Goal: Task Accomplishment & Management: Manage account settings

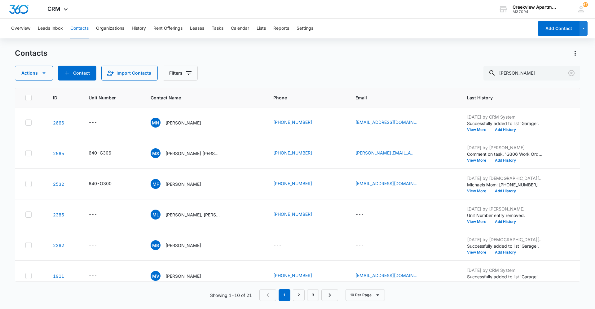
click at [246, 57] on div "Contacts" at bounding box center [297, 53] width 565 height 10
click at [252, 44] on div "Overview Leads Inbox Contacts Organizations History Rent Offerings Leases Tasks…" at bounding box center [297, 164] width 595 height 290
click at [422, 71] on div "Actions Contact Import Contacts Filters [PERSON_NAME]" at bounding box center [297, 73] width 565 height 15
drag, startPoint x: 233, startPoint y: 80, endPoint x: 228, endPoint y: 80, distance: 5.0
click at [233, 80] on div "Actions Contact Import Contacts Filters [PERSON_NAME]" at bounding box center [297, 73] width 565 height 15
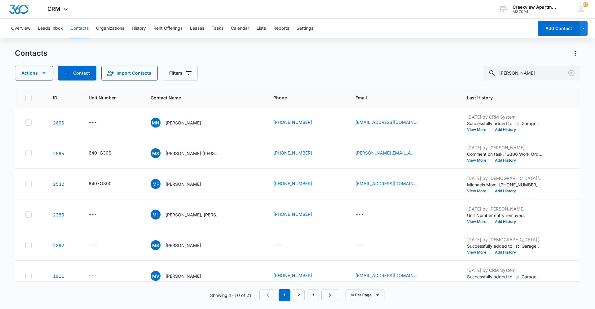
drag, startPoint x: 215, startPoint y: 58, endPoint x: 204, endPoint y: 96, distance: 40.3
click at [215, 58] on div "Contacts" at bounding box center [297, 53] width 565 height 10
click at [30, 244] on icon at bounding box center [29, 246] width 6 height 6
click at [25, 245] on input "checkbox" at bounding box center [25, 245] width 0 height 0
click at [42, 70] on icon "button" at bounding box center [43, 72] width 7 height 7
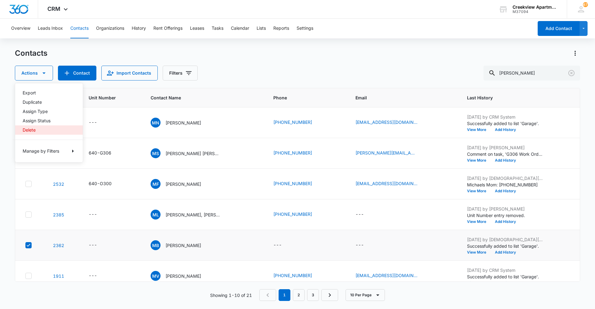
click at [42, 126] on button "Delete" at bounding box center [49, 129] width 68 height 9
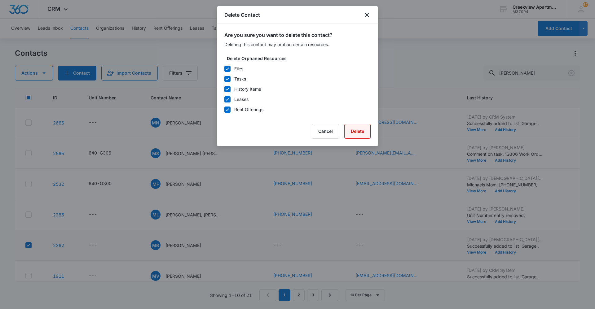
click at [360, 129] on button "Delete" at bounding box center [357, 131] width 26 height 15
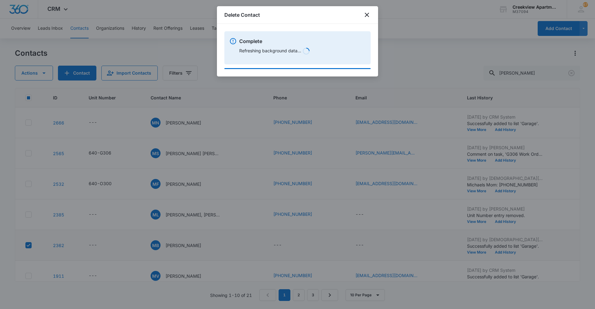
click at [166, 51] on div at bounding box center [297, 154] width 595 height 309
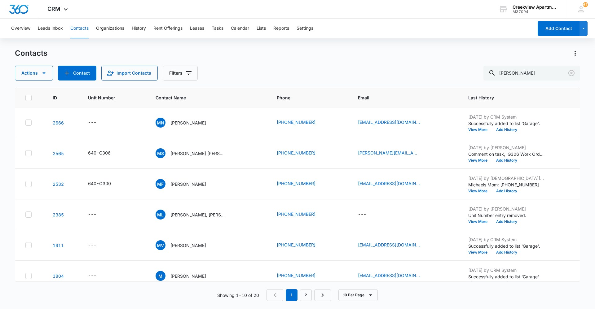
click at [276, 76] on div "Actions Contact Import Contacts Filters [PERSON_NAME]" at bounding box center [297, 73] width 565 height 15
click at [227, 63] on div "Contacts Actions Contact Import Contacts Filters [PERSON_NAME]" at bounding box center [297, 64] width 565 height 32
click at [407, 304] on div "Contacts Actions Contact Import Contacts Filters [PERSON_NAME] ID Unit Number C…" at bounding box center [297, 178] width 565 height 260
click at [211, 81] on div "Contacts Actions Contact Import Contacts Filters [PERSON_NAME] ID Unit Number C…" at bounding box center [297, 178] width 565 height 260
click at [234, 70] on div "Actions Contact Import Contacts Filters [PERSON_NAME]" at bounding box center [297, 73] width 565 height 15
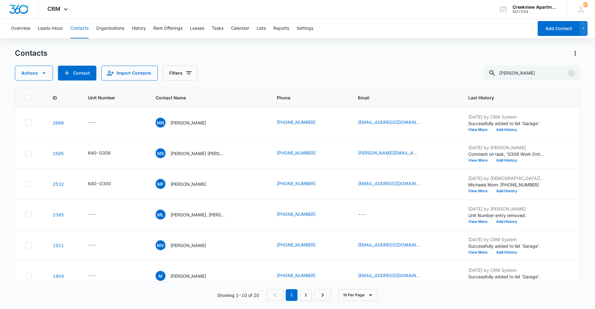
click at [410, 302] on div "Contacts Actions Contact Import Contacts Filters [PERSON_NAME] ID Unit Number C…" at bounding box center [297, 178] width 565 height 260
click at [231, 71] on div "Actions Contact Import Contacts Filters [PERSON_NAME]" at bounding box center [297, 73] width 565 height 15
click at [238, 72] on div "Actions Contact Import Contacts Filters [PERSON_NAME]" at bounding box center [297, 73] width 565 height 15
click at [226, 82] on div "Contacts Actions Contact Import Contacts Filters [PERSON_NAME] ID Unit Number C…" at bounding box center [297, 178] width 565 height 260
click at [401, 75] on div "Actions Contact Import Contacts Filters [PERSON_NAME]" at bounding box center [297, 73] width 565 height 15
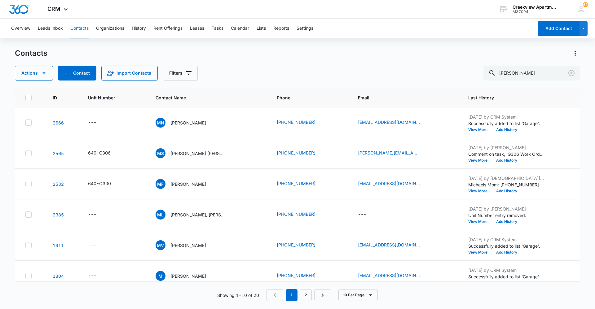
click at [233, 81] on div "Contacts Actions Contact Import Contacts Filters [PERSON_NAME] ID Unit Number C…" at bounding box center [297, 178] width 565 height 260
click at [405, 85] on div "Contacts Actions Contact Import Contacts Filters [PERSON_NAME] ID Unit Number C…" at bounding box center [297, 178] width 565 height 260
click at [225, 76] on div "Actions Contact Import Contacts Filters [PERSON_NAME]" at bounding box center [297, 73] width 565 height 15
click at [230, 72] on div "Actions Contact Import Contacts Filters [PERSON_NAME]" at bounding box center [297, 73] width 565 height 15
click at [13, 51] on main "Contacts Actions Contact Import Contacts Filters [PERSON_NAME] ID Unit Number C…" at bounding box center [297, 178] width 595 height 260
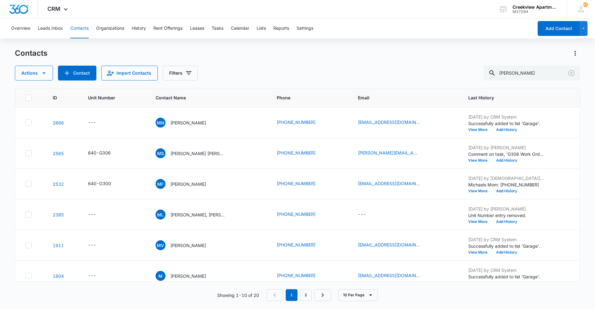
click at [204, 63] on div "Contacts Actions Contact Import Contacts Filters [PERSON_NAME]" at bounding box center [297, 64] width 565 height 32
click at [220, 69] on div "Actions Contact Import Contacts Filters [PERSON_NAME]" at bounding box center [297, 73] width 565 height 15
click at [242, 71] on div "Actions Contact Import Contacts Filters [PERSON_NAME]" at bounding box center [297, 73] width 565 height 15
drag, startPoint x: 533, startPoint y: 70, endPoint x: 487, endPoint y: 73, distance: 46.6
click at [487, 73] on div "Actions Contact Import Contacts Filters [PERSON_NAME]" at bounding box center [297, 73] width 565 height 15
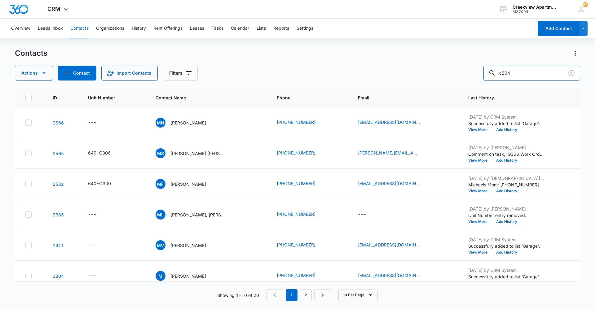
type input "c204"
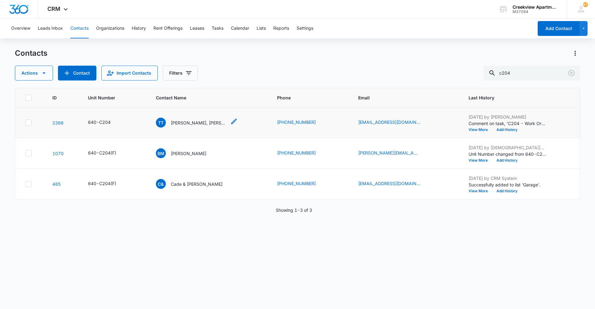
click at [193, 123] on p "[PERSON_NAME], [PERSON_NAME]" at bounding box center [199, 123] width 56 height 7
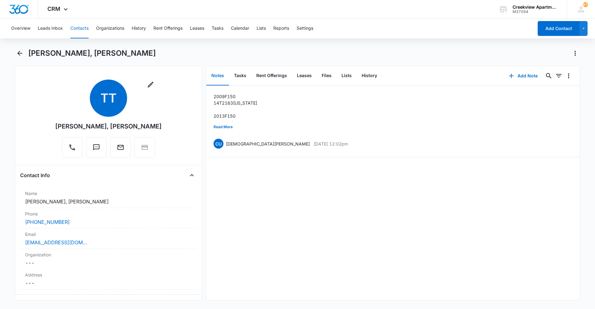
click at [314, 278] on div "2009 F150 14T2163 [US_STATE] 2013 F150 No plates just yet Read More CU [DEMOGRA…" at bounding box center [393, 193] width 374 height 214
drag, startPoint x: 323, startPoint y: 262, endPoint x: 339, endPoint y: 273, distance: 19.2
click at [323, 262] on div "2009 F150 14T2163 [US_STATE] 2013 F150 No plates just yet Read More CU [DEMOGRA…" at bounding box center [393, 193] width 374 height 214
click at [346, 285] on div "2009 F150 14T2163 [US_STATE] 2013 F150 No plates just yet Read More CU [DEMOGRA…" at bounding box center [393, 193] width 374 height 214
click at [220, 187] on div "2009 F150 14T2163 [US_STATE] 2013 F150 No plates just yet Read More CU [DEMOGRA…" at bounding box center [393, 193] width 374 height 214
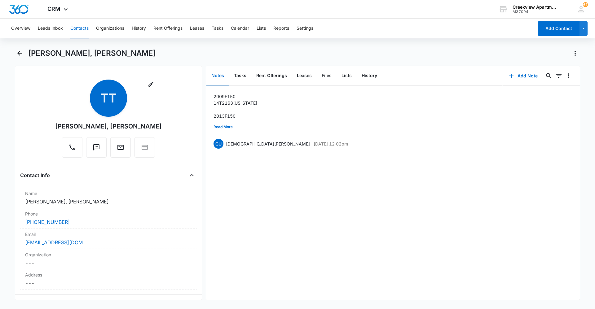
click at [255, 222] on div "2009 F150 14T2163 [US_STATE] 2013 F150 No plates just yet Read More CU [DEMOGRA…" at bounding box center [393, 193] width 374 height 214
drag, startPoint x: 228, startPoint y: 214, endPoint x: 234, endPoint y: 229, distance: 15.8
click at [228, 216] on div "2009 F150 14T2163 [US_STATE] 2013 F150 No plates just yet Read More CU [DEMOGRA…" at bounding box center [393, 193] width 374 height 214
click at [322, 291] on div "2009 F150 14T2163 [US_STATE] 2013 F150 No plates just yet Read More CU [DEMOGRA…" at bounding box center [393, 193] width 374 height 214
click at [239, 194] on div "2009 F150 14T2163 [US_STATE] 2013 F150 No plates just yet Read More CU [DEMOGRA…" at bounding box center [393, 193] width 374 height 214
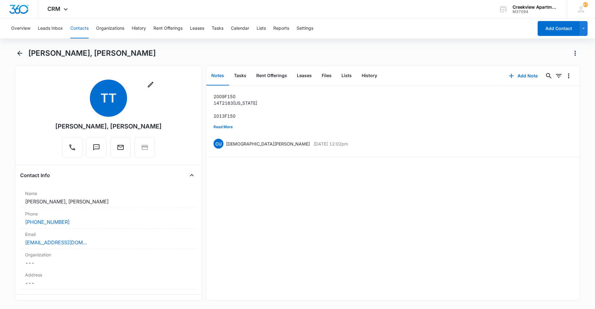
click at [545, 225] on div "2009 F150 14T2163 [US_STATE] 2013 F150 No plates just yet Read More CU [DEMOGRA…" at bounding box center [393, 193] width 374 height 214
click at [525, 220] on div "2009 F150 14T2163 [US_STATE] 2013 F150 No plates just yet Read More CU [DEMOGRA…" at bounding box center [393, 193] width 374 height 214
click at [418, 208] on div "2009 F150 14T2163 [US_STATE] 2013 F150 No plates just yet Read More CU [DEMOGRA…" at bounding box center [393, 193] width 374 height 214
click at [331, 279] on div "2009 F150 14T2163 [US_STATE] 2013 F150 No plates just yet Read More CU [DEMOGRA…" at bounding box center [393, 193] width 374 height 214
click at [352, 263] on div "2009 F150 14T2163 [US_STATE] 2013 F150 No plates just yet Read More CU [DEMOGRA…" at bounding box center [393, 193] width 374 height 214
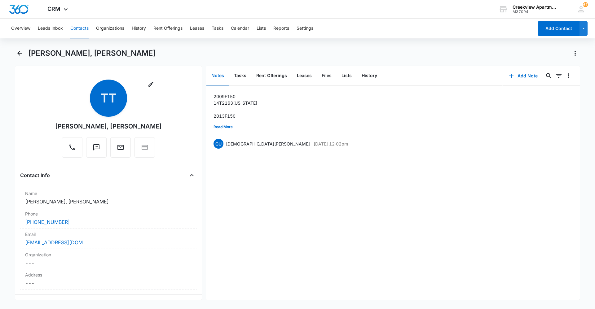
click at [381, 288] on div "2009 F150 14T2163 [US_STATE] 2013 F150 No plates just yet Read More CU [DEMOGRA…" at bounding box center [393, 193] width 374 height 214
click at [538, 247] on div "2009 F150 14T2163 [US_STATE] 2013 F150 No plates just yet Read More CU [DEMOGRA…" at bounding box center [393, 193] width 374 height 214
